Goal: Task Accomplishment & Management: Use online tool/utility

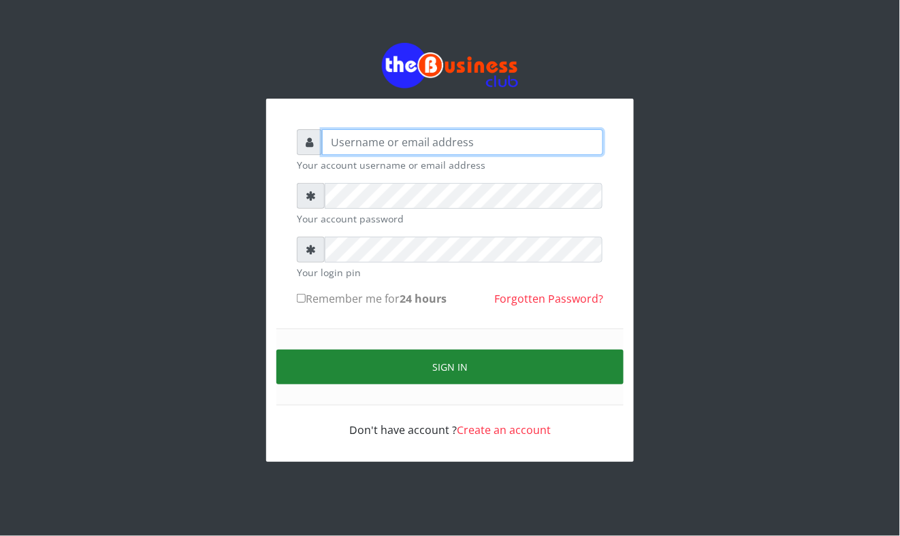
type input "Mavincio"
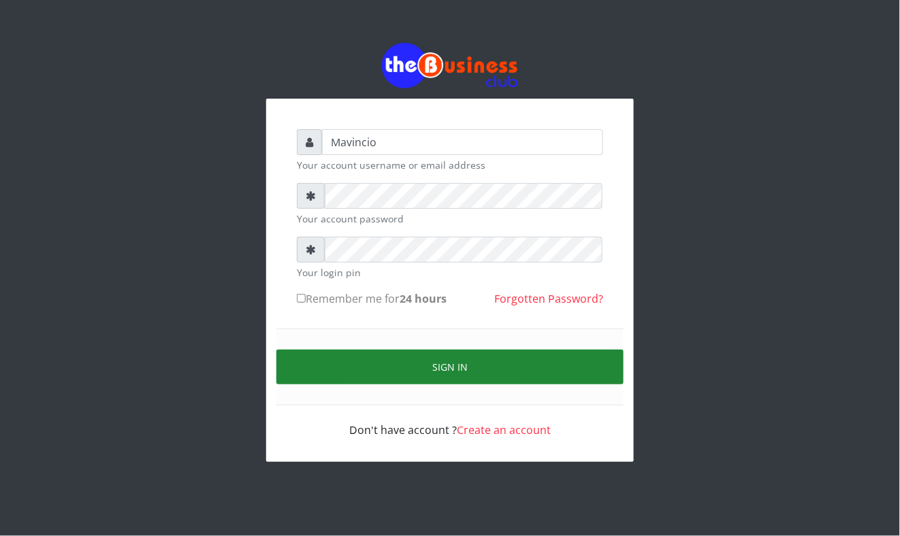
click at [437, 366] on button "Sign in" at bounding box center [449, 367] width 347 height 35
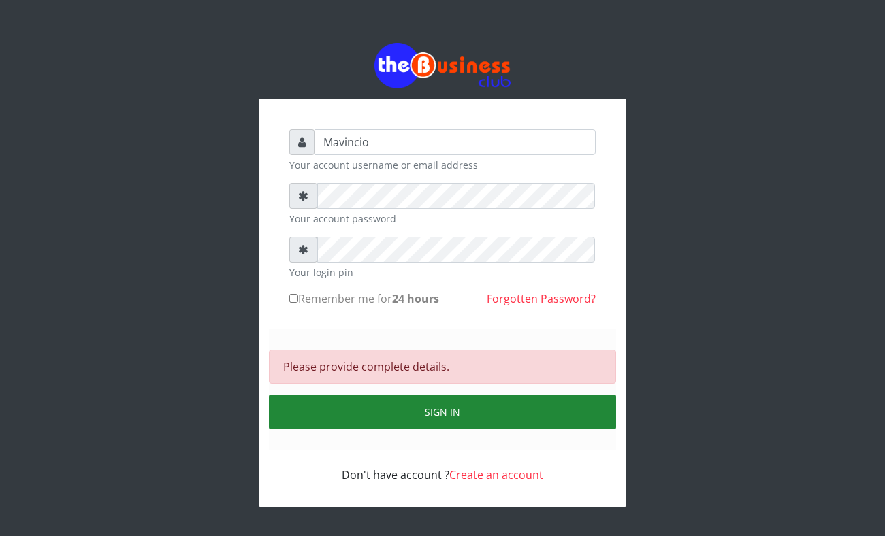
click at [422, 409] on button "Sign in" at bounding box center [442, 412] width 347 height 35
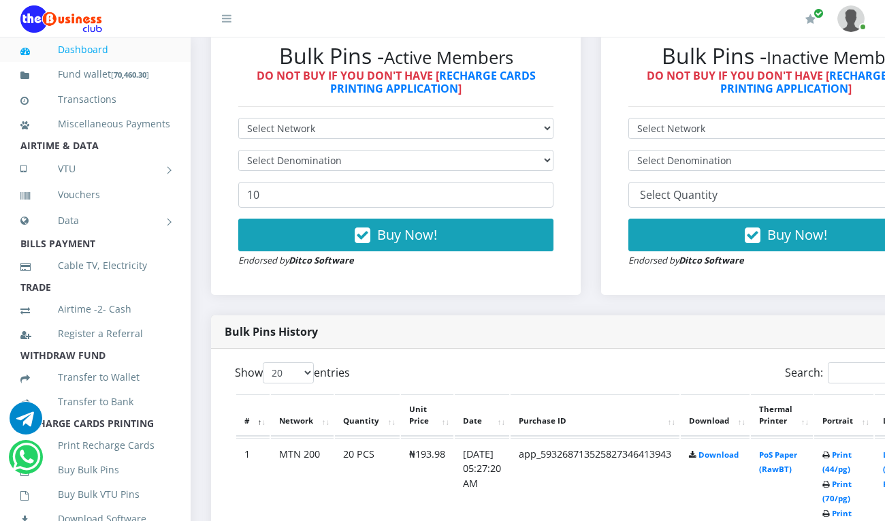
scroll to position [508, 0]
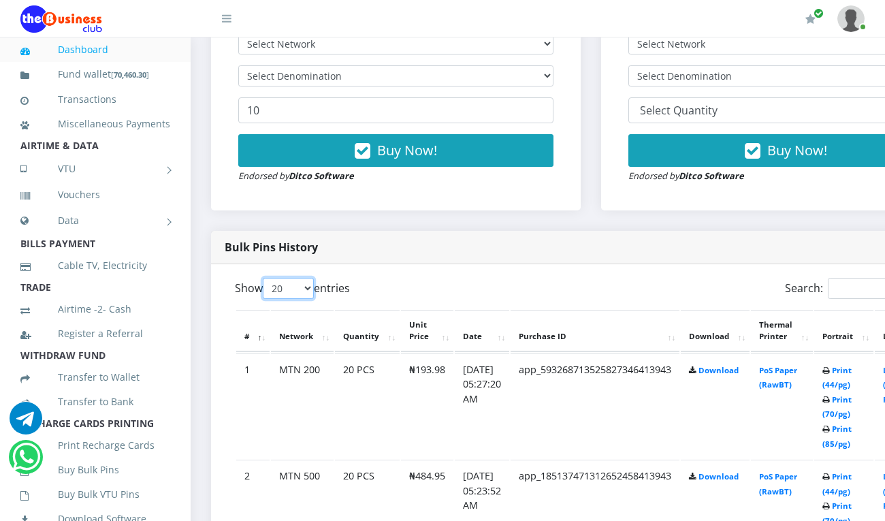
click at [304, 278] on select "20 50 100 All" at bounding box center [288, 288] width 51 height 21
select select "100"
click at [265, 278] on select "20 50 100 All" at bounding box center [288, 288] width 51 height 21
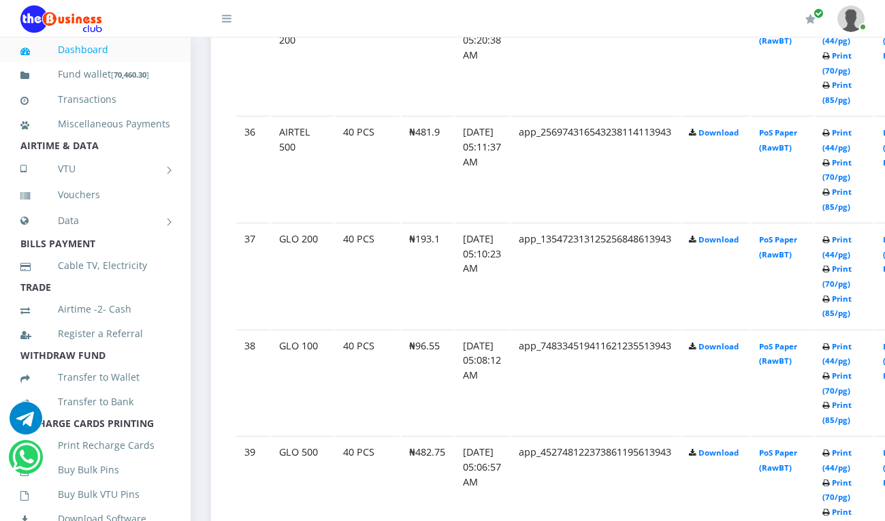
scroll to position [4514, 0]
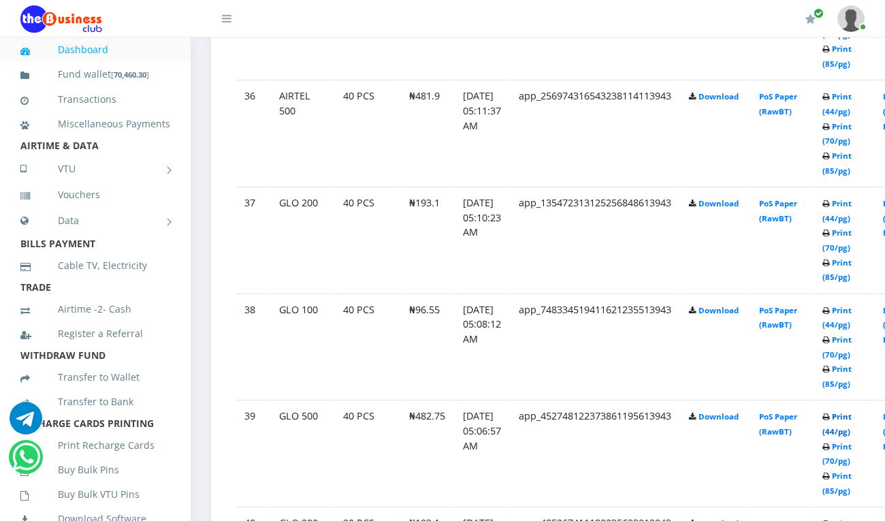
click at [852, 411] on link "Print (44/pg)" at bounding box center [836, 423] width 29 height 25
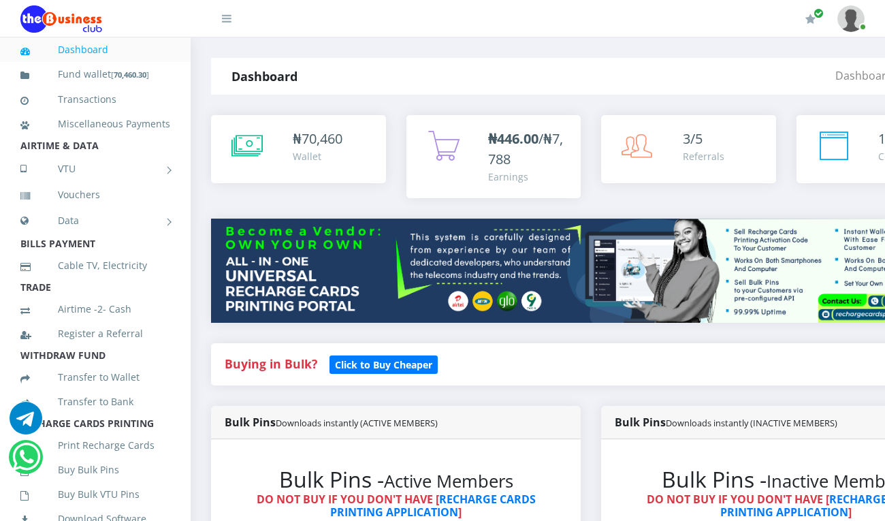
select select "100"
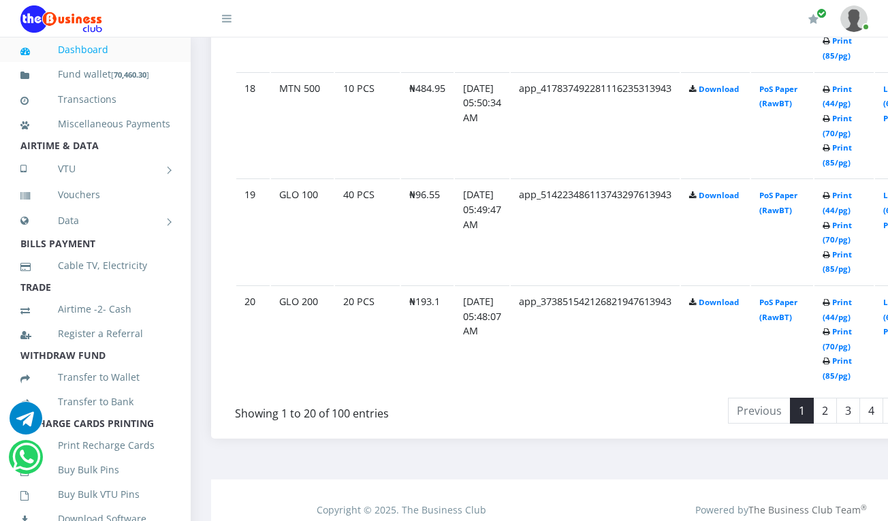
scroll to position [2671, 0]
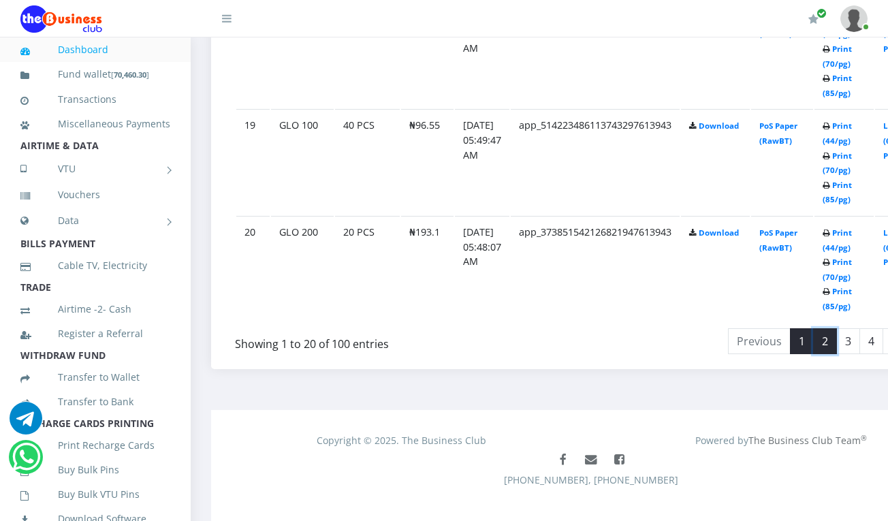
click at [837, 328] on link "2" at bounding box center [825, 341] width 24 height 26
click at [852, 123] on link "Print (44/pg)" at bounding box center [836, 132] width 29 height 25
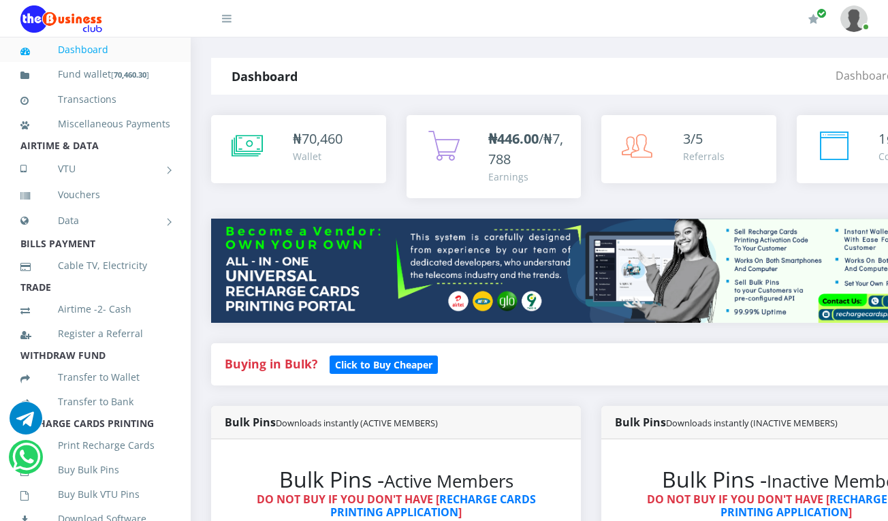
select select "100"
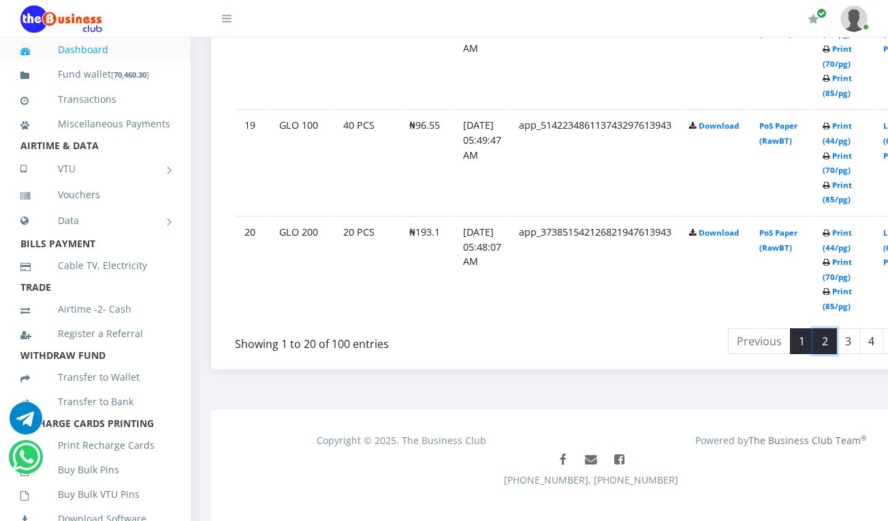
click at [837, 328] on link "2" at bounding box center [825, 341] width 24 height 26
click at [814, 328] on link "1" at bounding box center [802, 341] width 24 height 26
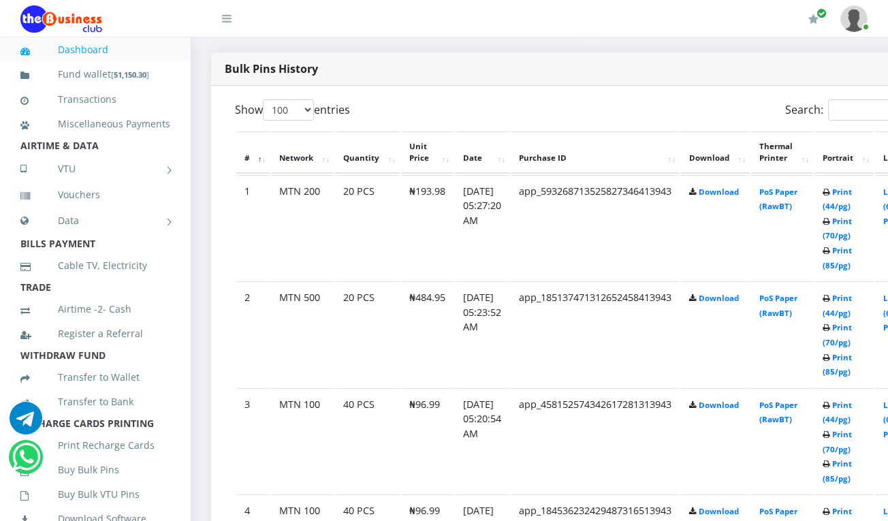
scroll to position [649, 0]
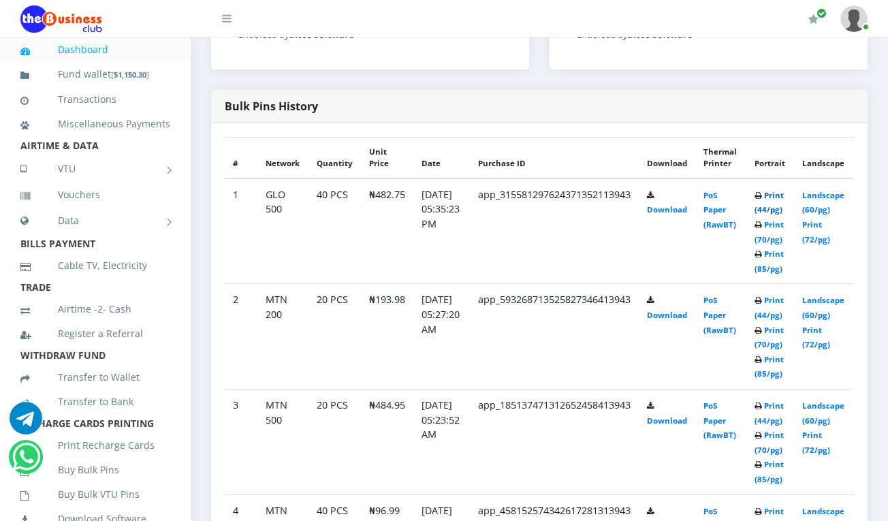
scroll to position [634, 0]
drag, startPoint x: 0, startPoint y: 0, endPoint x: 788, endPoint y: 196, distance: 812.4
click at [784, 196] on link "Print (44/pg)" at bounding box center [768, 202] width 29 height 25
